Goal: Find specific page/section: Find specific page/section

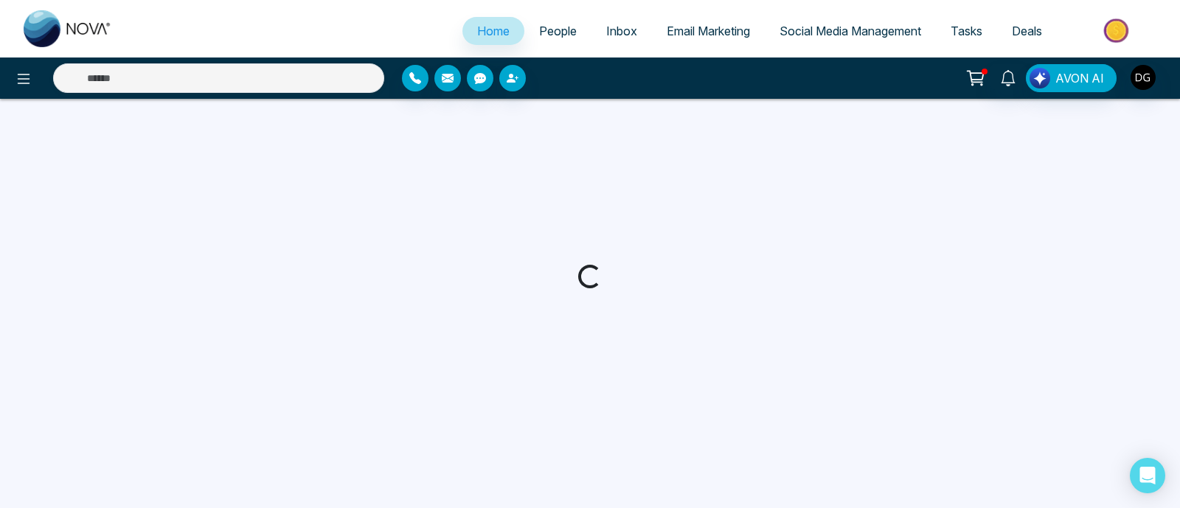
select select "*"
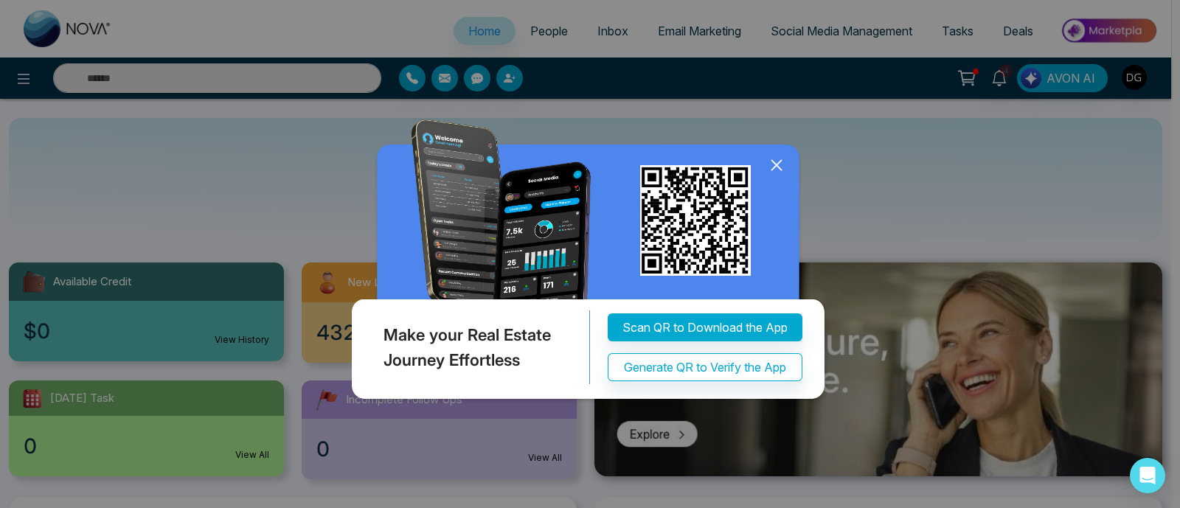
click at [777, 176] on icon at bounding box center [777, 165] width 22 height 22
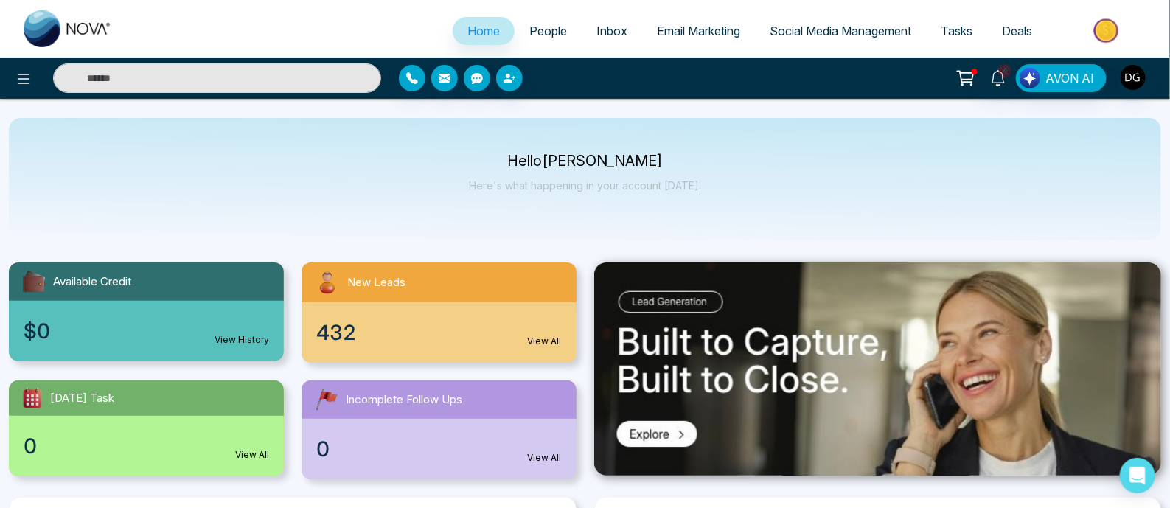
click at [694, 38] on link "Email Marketing" at bounding box center [698, 31] width 113 height 28
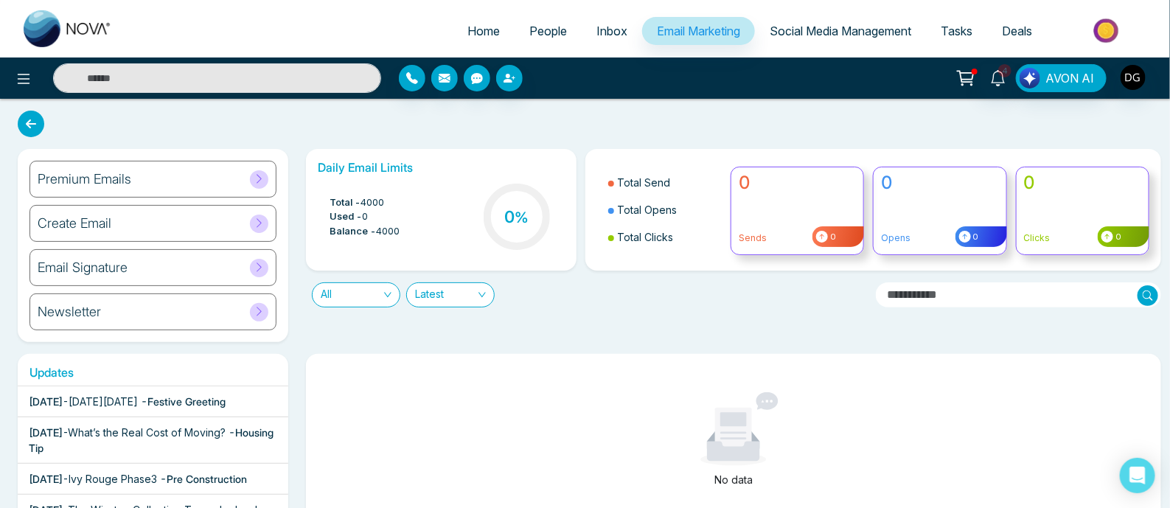
click at [219, 189] on div "Premium Emails" at bounding box center [153, 179] width 247 height 37
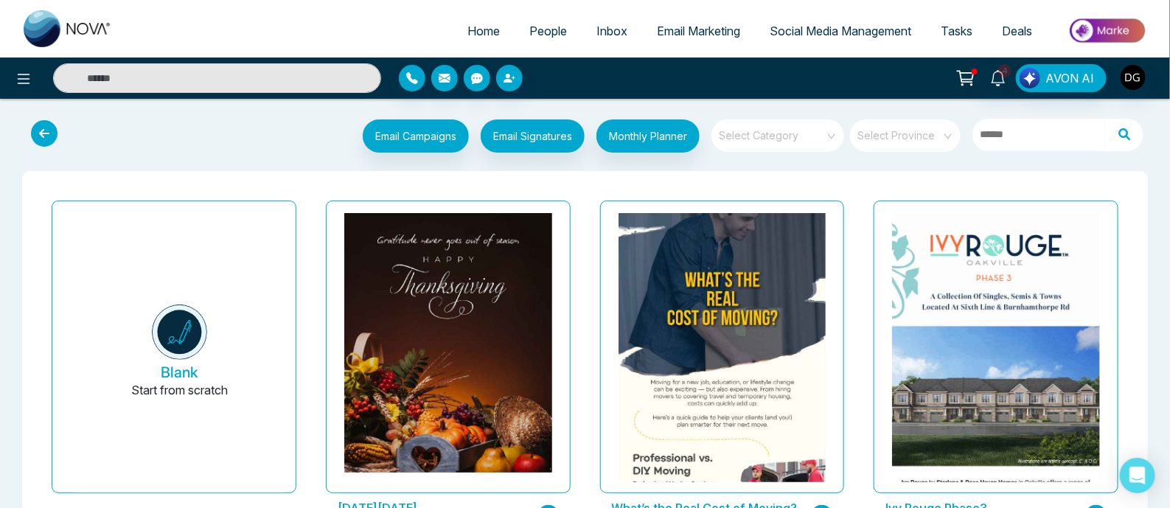
click at [709, 39] on link "Email Marketing" at bounding box center [698, 31] width 113 height 28
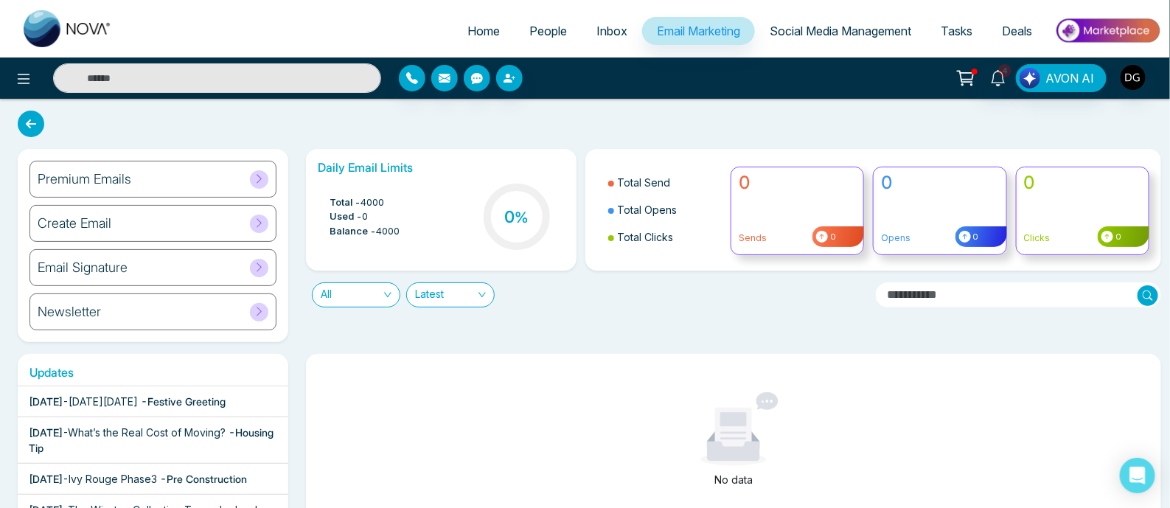
click at [167, 187] on div "Premium Emails" at bounding box center [153, 179] width 247 height 37
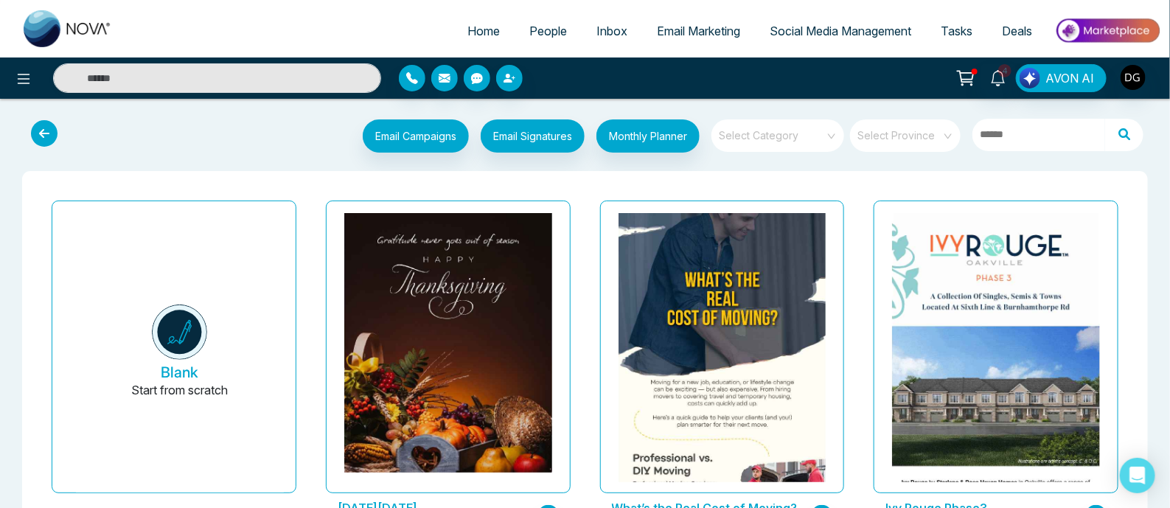
click at [690, 38] on link "Email Marketing" at bounding box center [698, 31] width 113 height 28
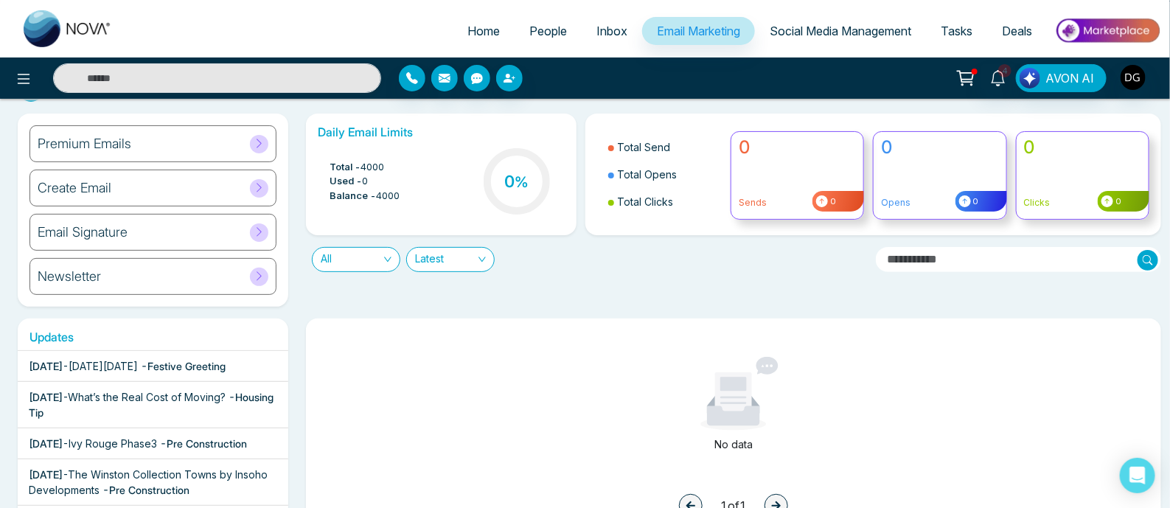
scroll to position [36, 0]
click at [142, 136] on div "Premium Emails" at bounding box center [153, 143] width 247 height 37
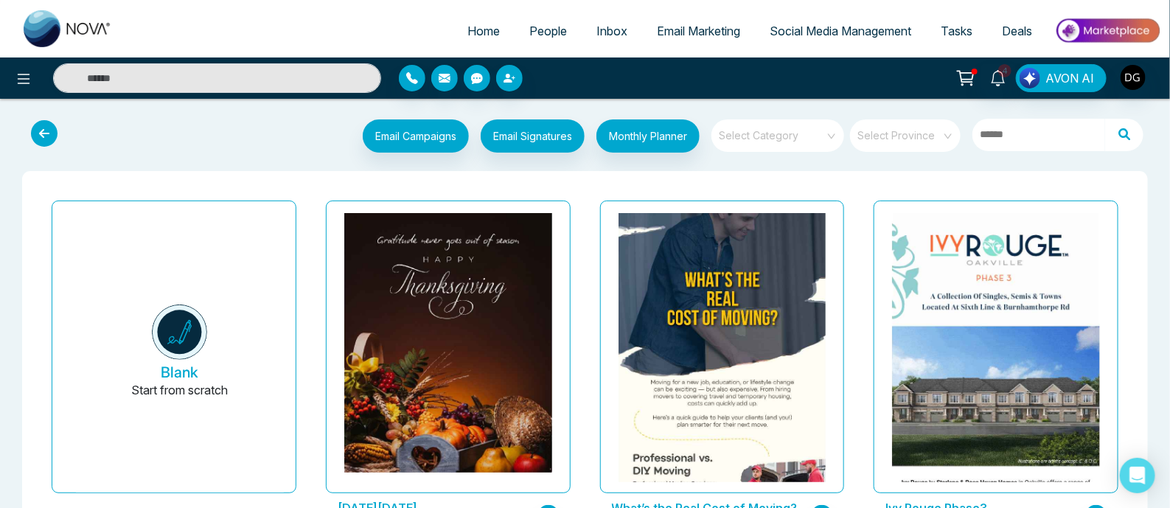
click at [886, 131] on input "search" at bounding box center [900, 130] width 84 height 22
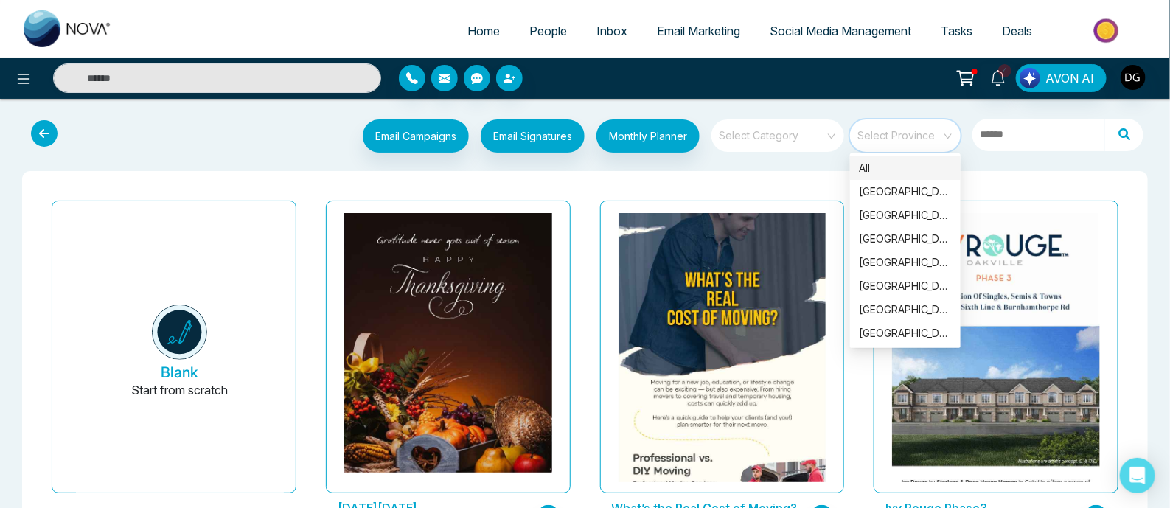
click at [833, 136] on div "Select Category" at bounding box center [778, 135] width 133 height 32
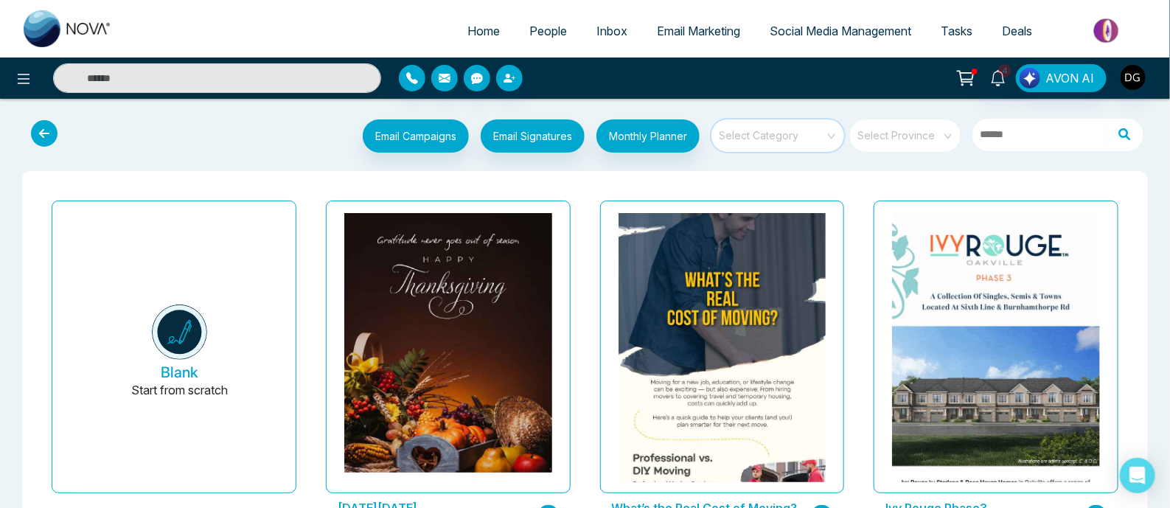
click at [815, 42] on link "Social Media Management" at bounding box center [840, 31] width 171 height 28
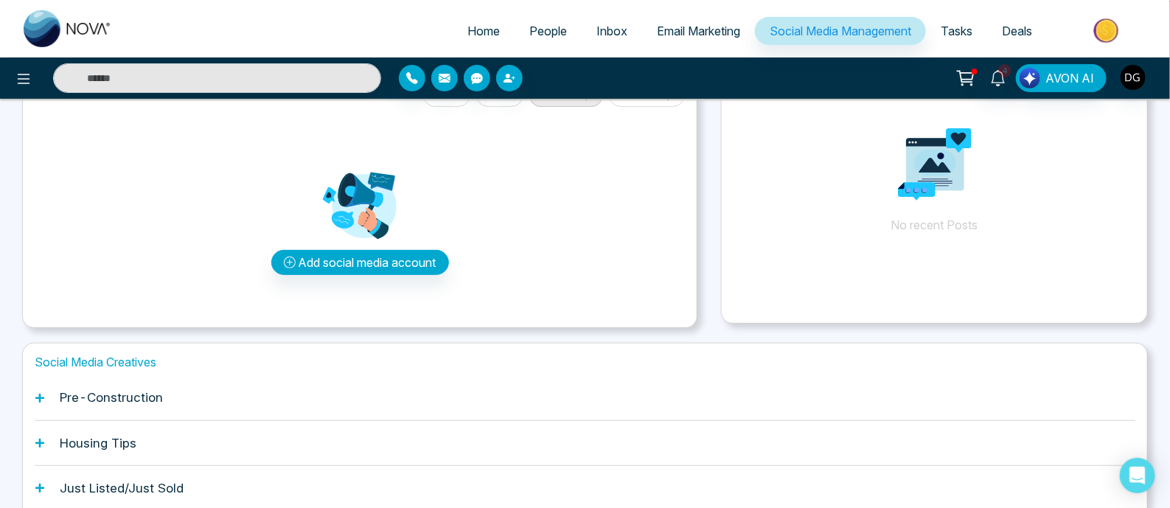
scroll to position [173, 0]
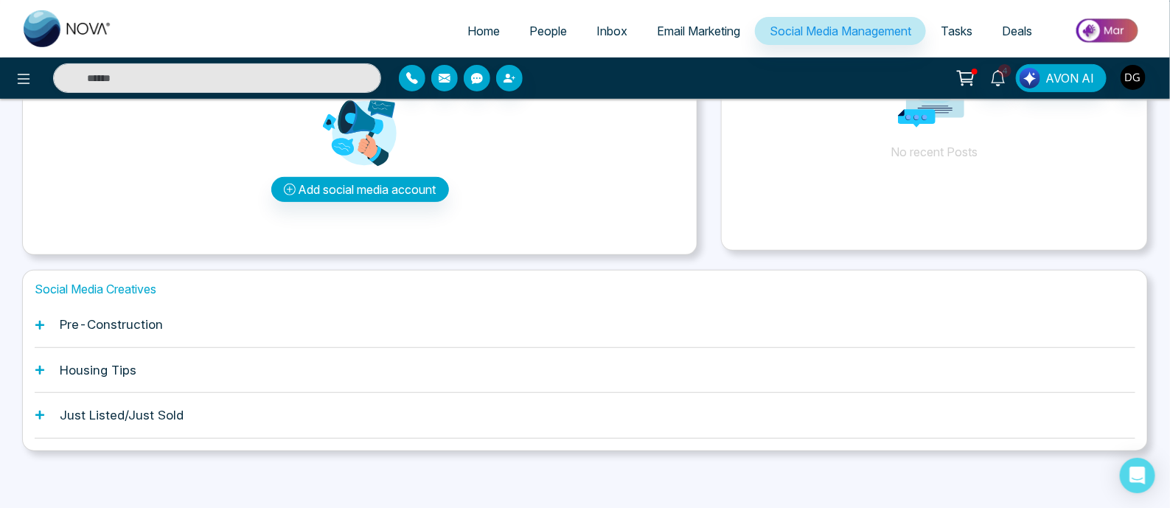
click at [96, 322] on h1 "Pre-Construction" at bounding box center [111, 324] width 103 height 15
click at [41, 326] on icon at bounding box center [39, 324] width 9 height 9
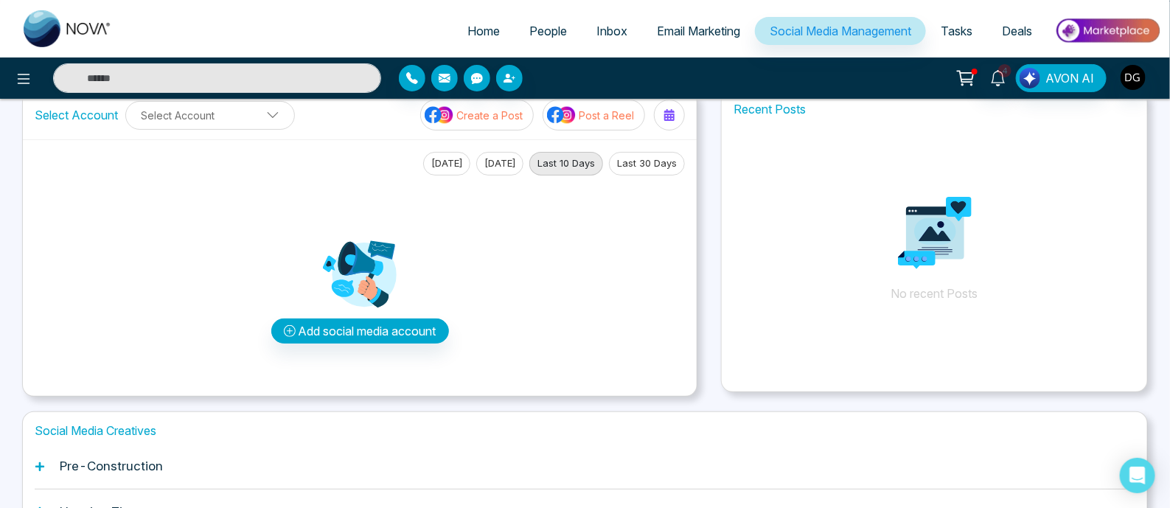
scroll to position [29, 0]
